Goal: Information Seeking & Learning: Learn about a topic

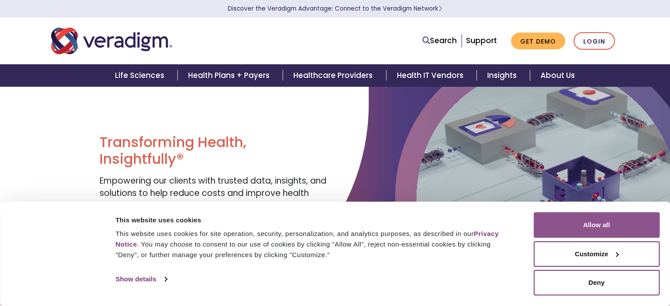
drag, startPoint x: 611, startPoint y: 230, endPoint x: 549, endPoint y: 227, distance: 62.7
click at [610, 229] on button "Allow all" at bounding box center [597, 225] width 126 height 26
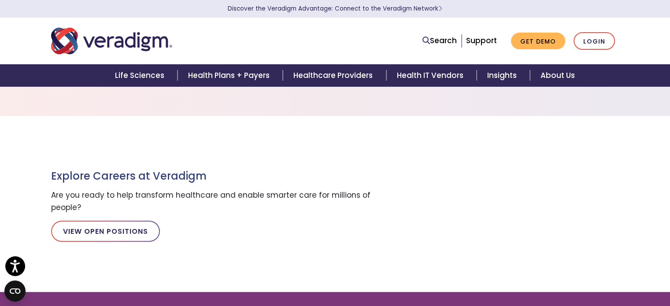
scroll to position [793, 0]
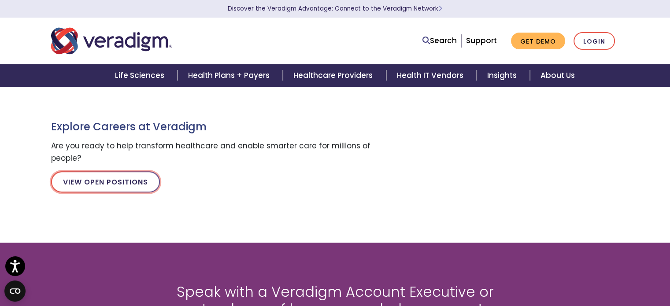
click at [104, 185] on link "View Open Positions" at bounding box center [105, 181] width 109 height 21
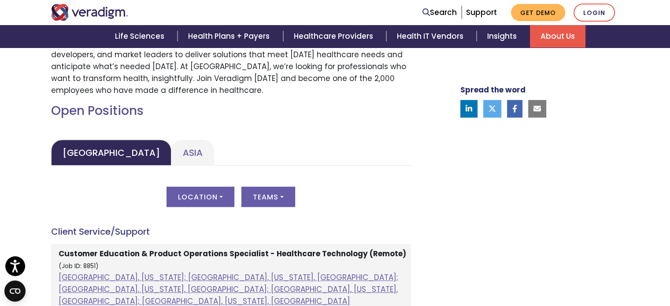
scroll to position [353, 0]
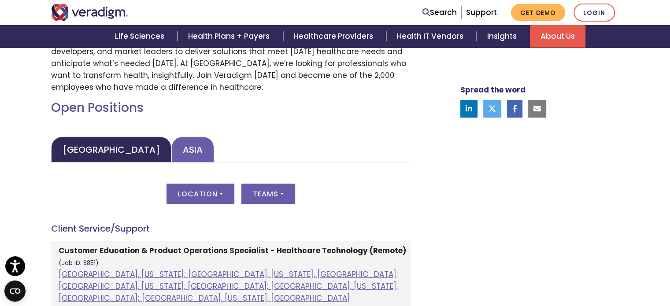
click at [171, 149] on link "Asia" at bounding box center [192, 150] width 43 height 26
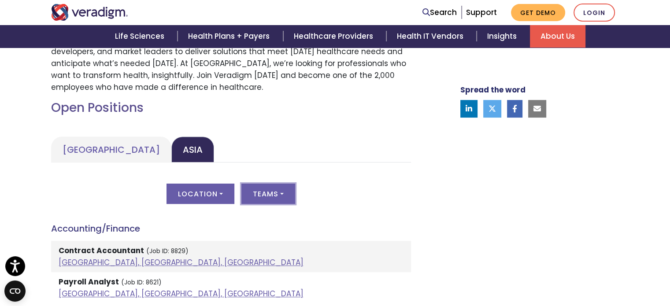
scroll to position [397, 0]
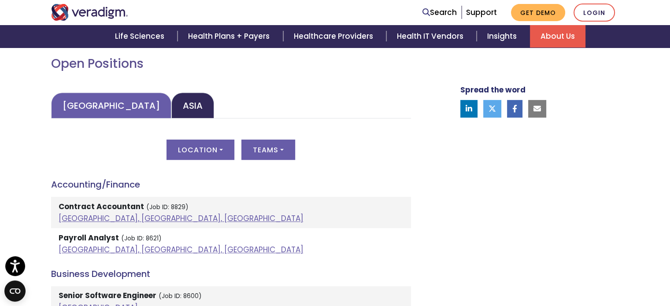
click at [113, 104] on link "[GEOGRAPHIC_DATA]" at bounding box center [111, 106] width 120 height 26
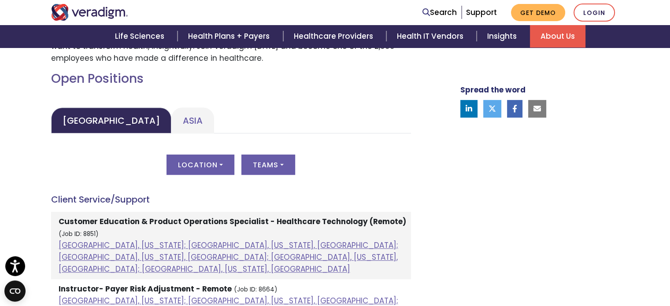
scroll to position [309, 0]
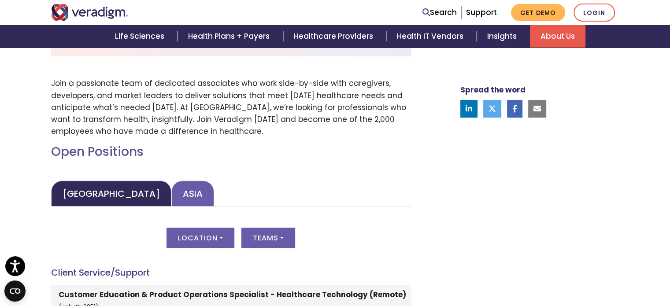
click at [171, 192] on link "Asia" at bounding box center [192, 194] width 43 height 26
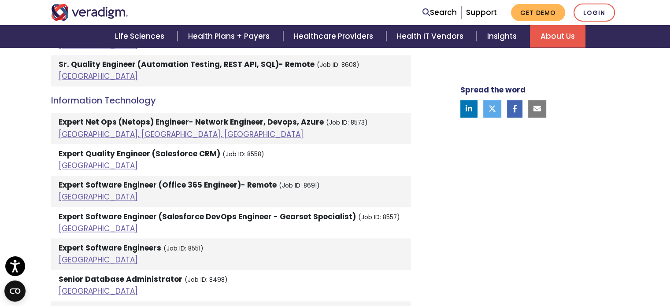
scroll to position [1234, 0]
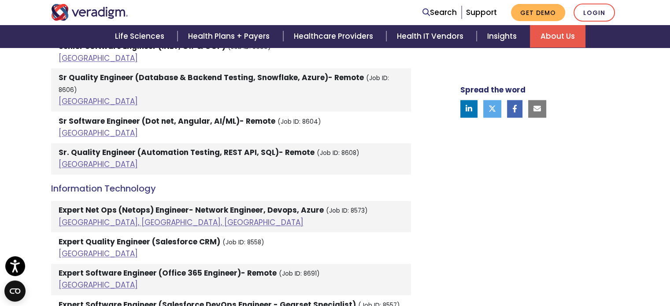
click at [82, 154] on li "Sr. Quality Engineer (Automation Testing, REST API, SQL)- Remote (Job ID: 8608)…" at bounding box center [231, 158] width 360 height 31
click at [104, 147] on strong "Sr. Quality Engineer (Automation Testing, REST API, SQL)- Remote" at bounding box center [187, 152] width 256 height 11
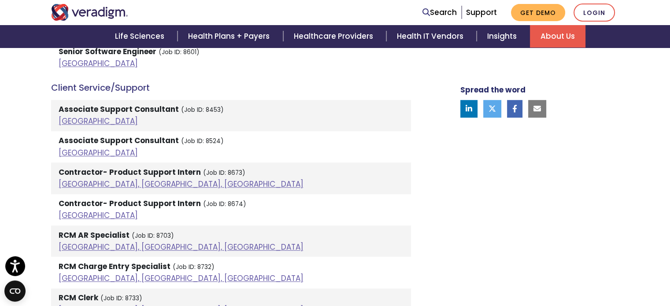
scroll to position [661, 0]
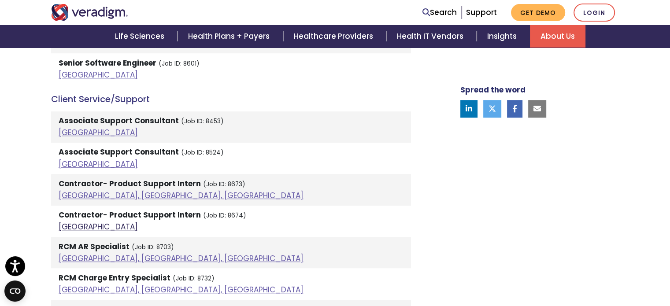
click at [67, 227] on link "[GEOGRAPHIC_DATA]" at bounding box center [98, 227] width 79 height 11
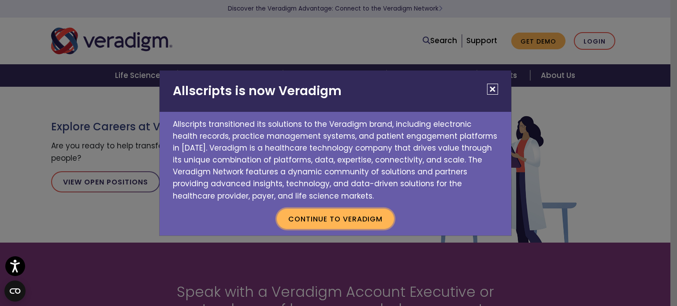
click at [328, 219] on button "Continue to Veradigm" at bounding box center [335, 219] width 117 height 20
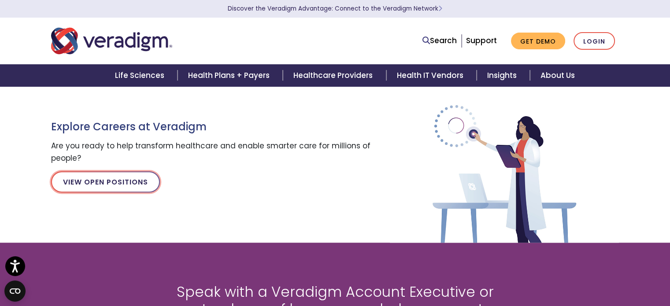
click at [93, 183] on link "View Open Positions" at bounding box center [105, 181] width 109 height 21
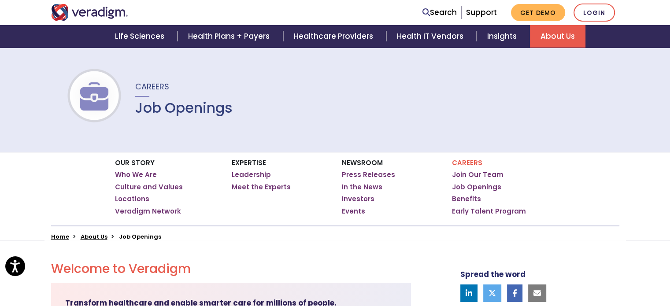
scroll to position [132, 0]
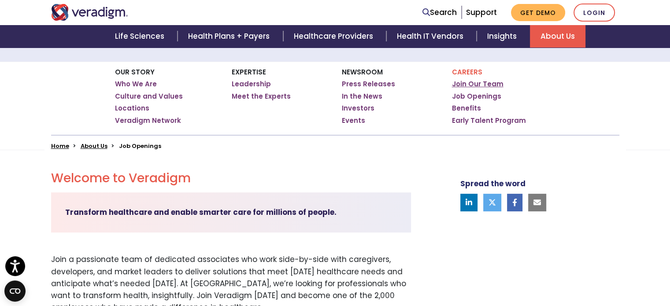
click at [472, 85] on link "Join Our Team" at bounding box center [478, 84] width 52 height 9
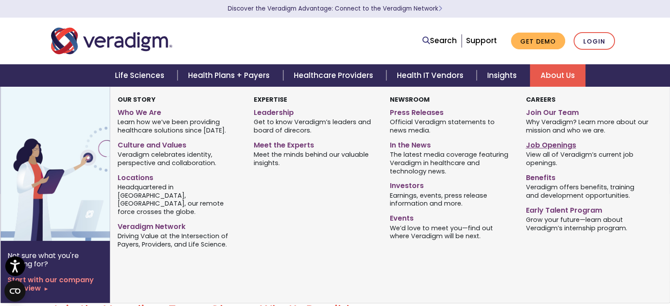
click at [554, 145] on link "Job Openings" at bounding box center [587, 144] width 123 height 13
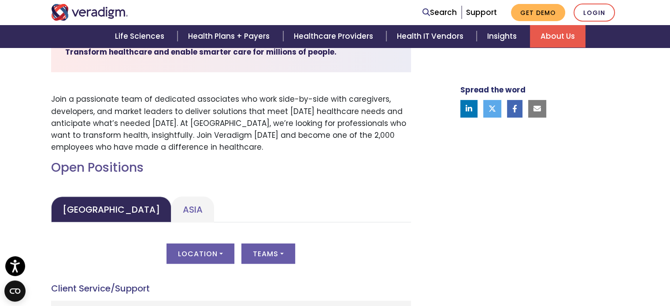
scroll to position [309, 0]
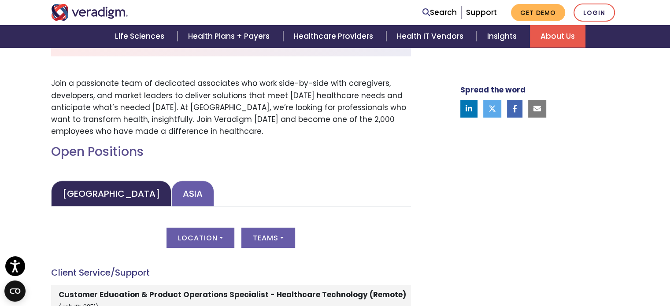
click at [171, 201] on link "Asia" at bounding box center [192, 194] width 43 height 26
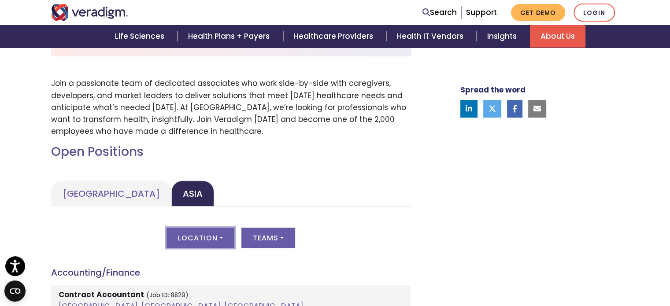
click at [198, 238] on button "Location" at bounding box center [201, 238] width 68 height 20
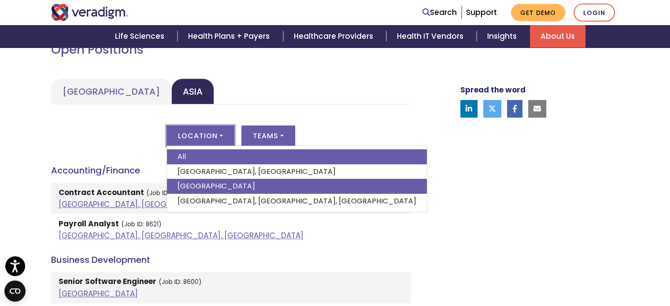
scroll to position [397, 0]
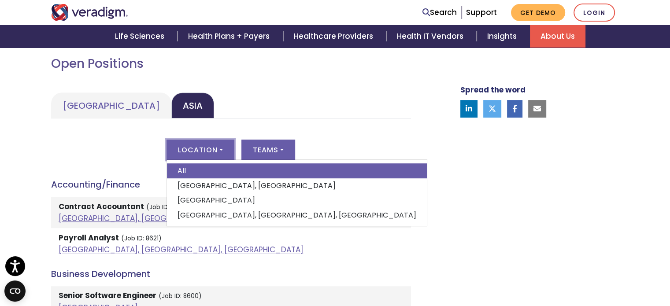
click at [204, 152] on button "Location" at bounding box center [201, 150] width 68 height 20
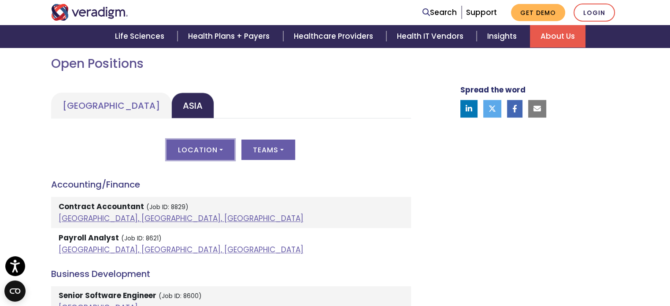
click at [204, 152] on button "Location" at bounding box center [201, 150] width 68 height 20
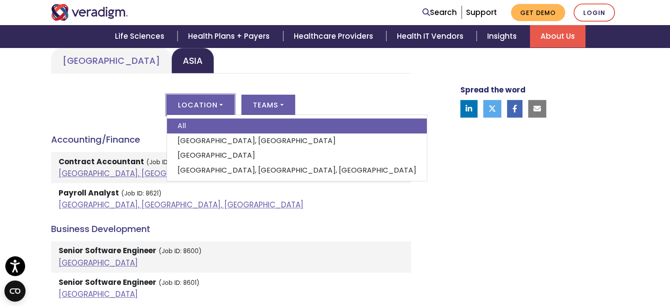
scroll to position [441, 0]
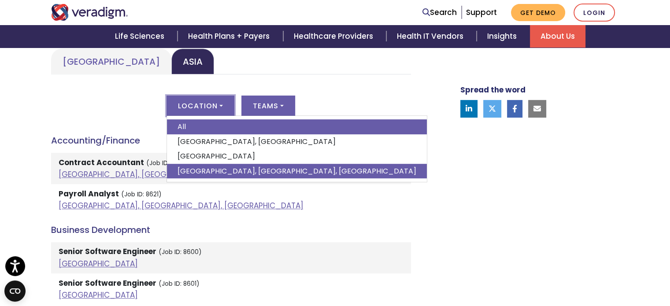
click at [219, 173] on link "[GEOGRAPHIC_DATA], [GEOGRAPHIC_DATA], [GEOGRAPHIC_DATA]" at bounding box center [297, 171] width 260 height 15
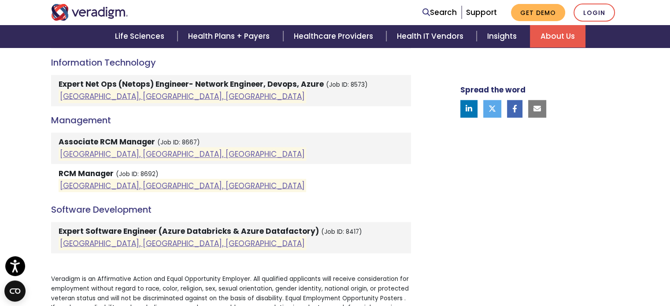
scroll to position [1014, 0]
